Goal: Find specific page/section: Find specific page/section

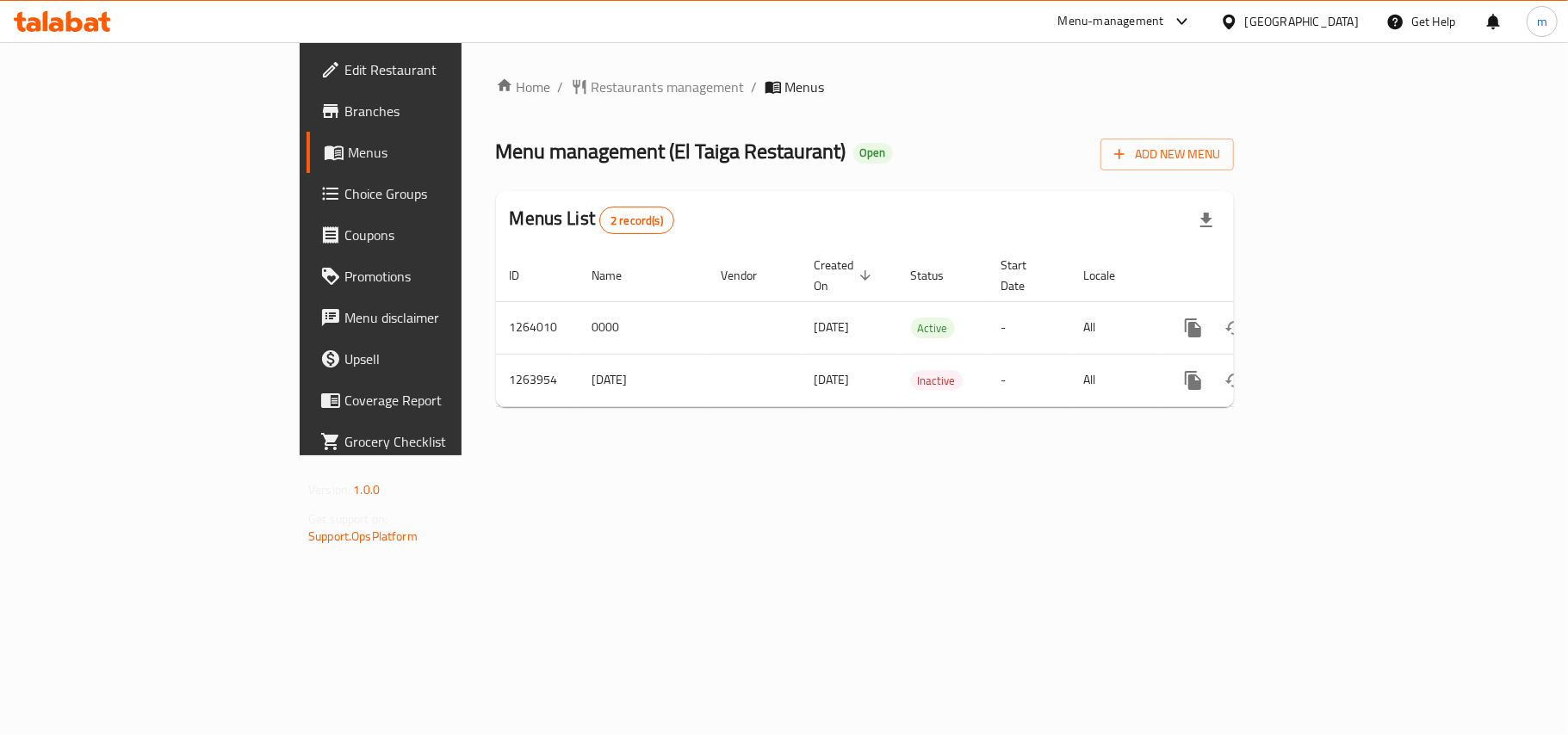
click at [1334, 17] on div "[GEOGRAPHIC_DATA]" at bounding box center [1302, 21] width 114 height 19
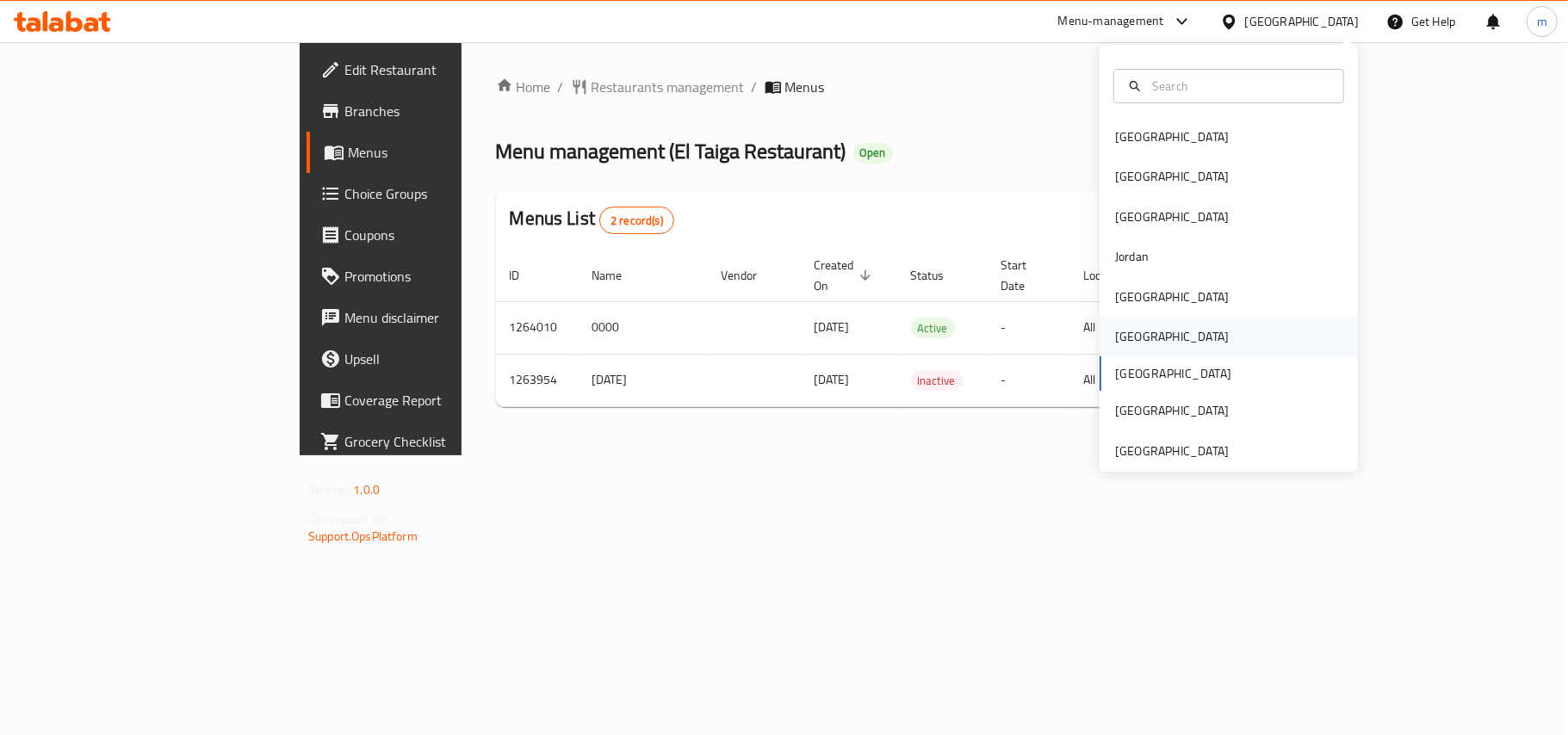
click at [1115, 337] on div "[GEOGRAPHIC_DATA]" at bounding box center [1172, 335] width 114 height 19
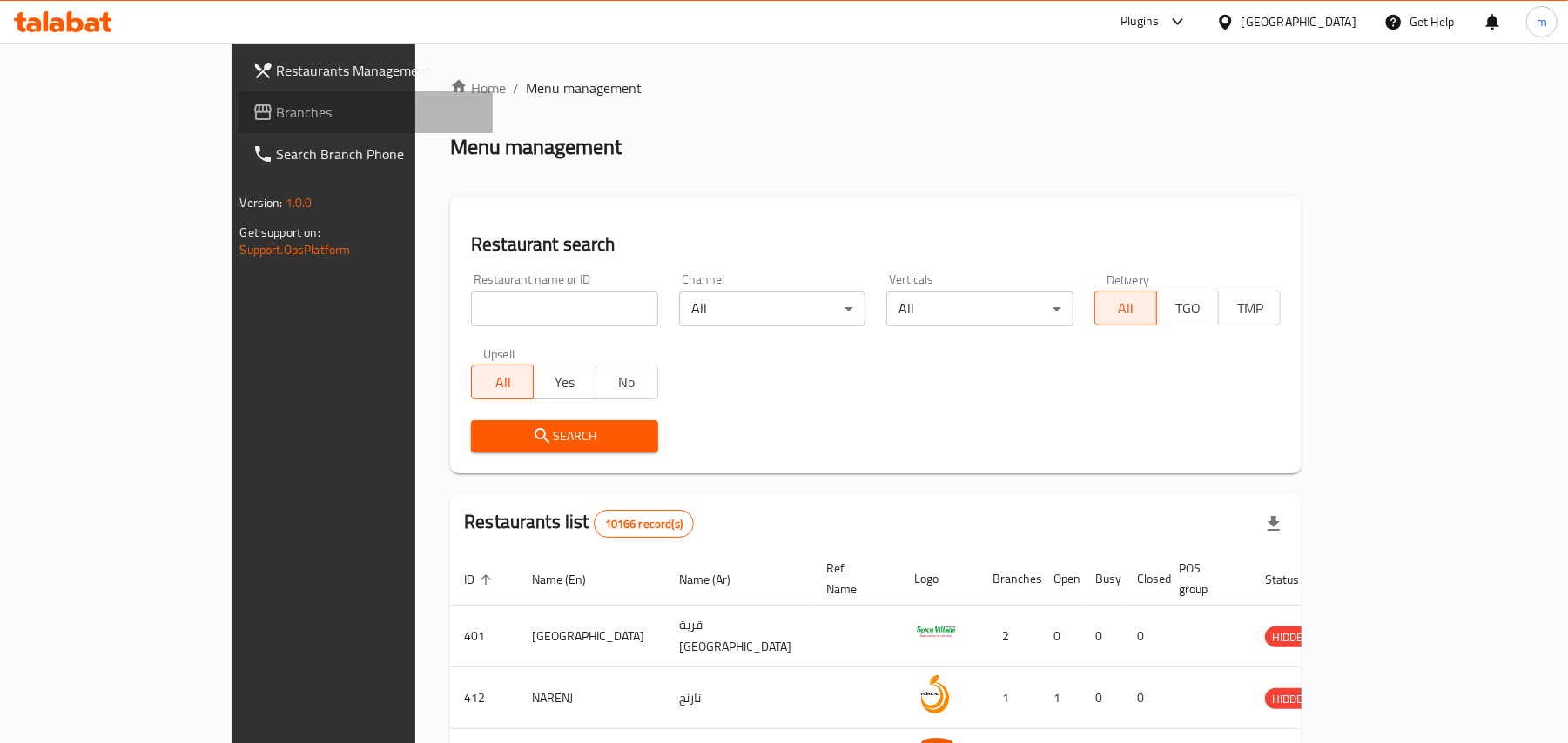
click at [277, 106] on span "Branches" at bounding box center [378, 112] width 203 height 21
